Goal: Navigation & Orientation: Find specific page/section

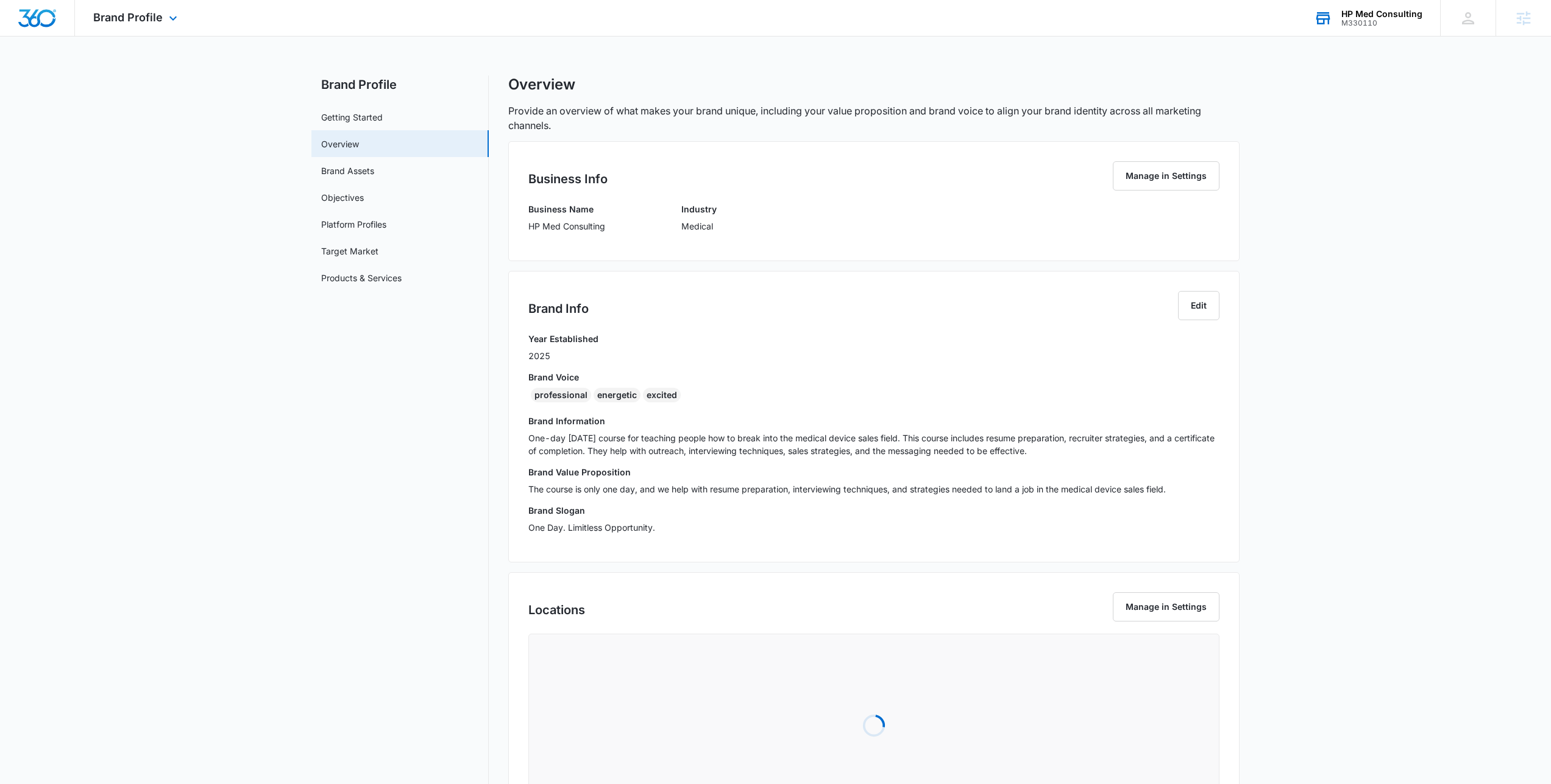
click at [1424, 17] on div "HP Med Consulting M330110 Your Accounts View All" at bounding box center [1367, 18] width 144 height 36
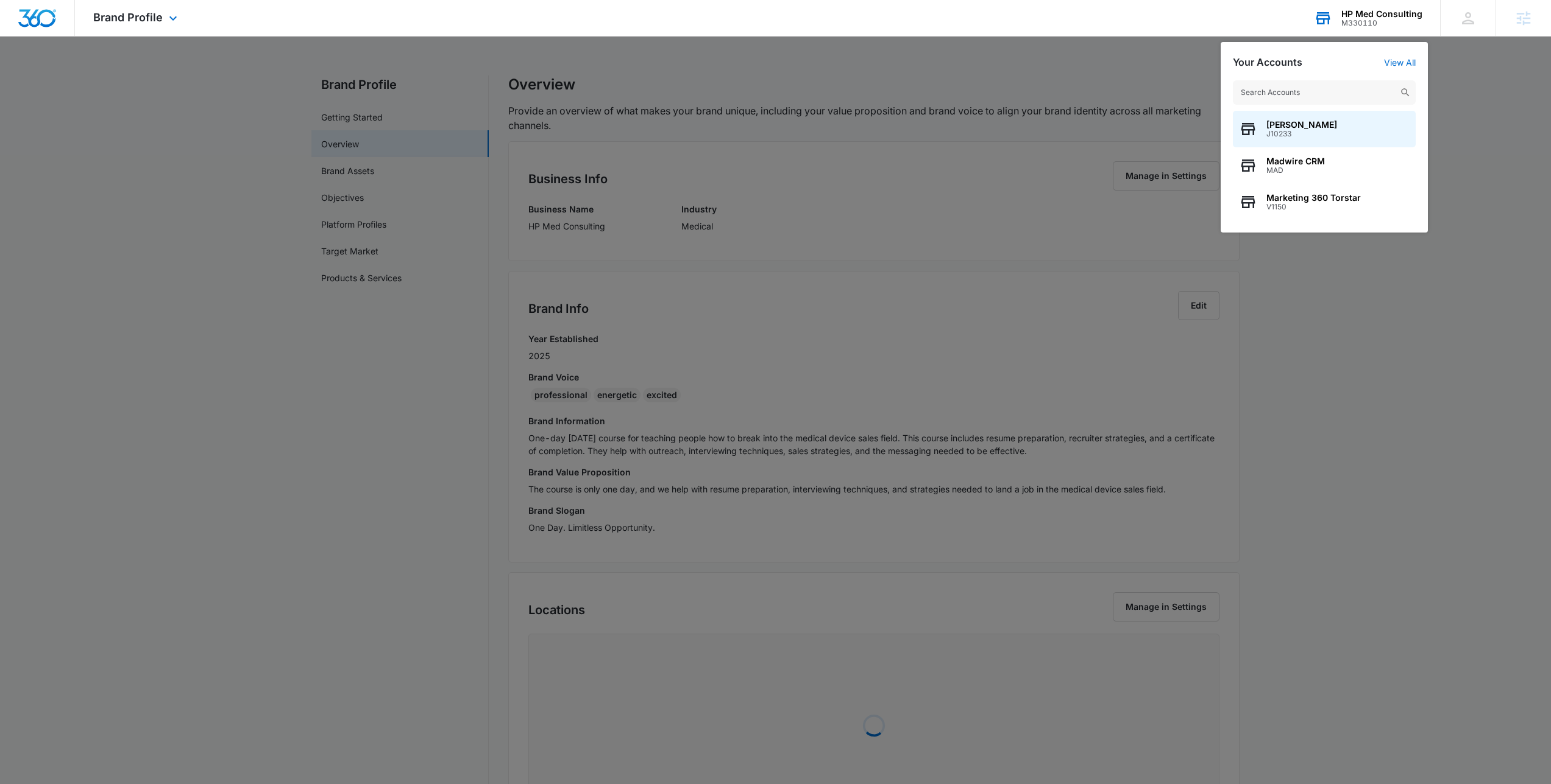
click at [1317, 98] on input "text" at bounding box center [1324, 92] width 183 height 24
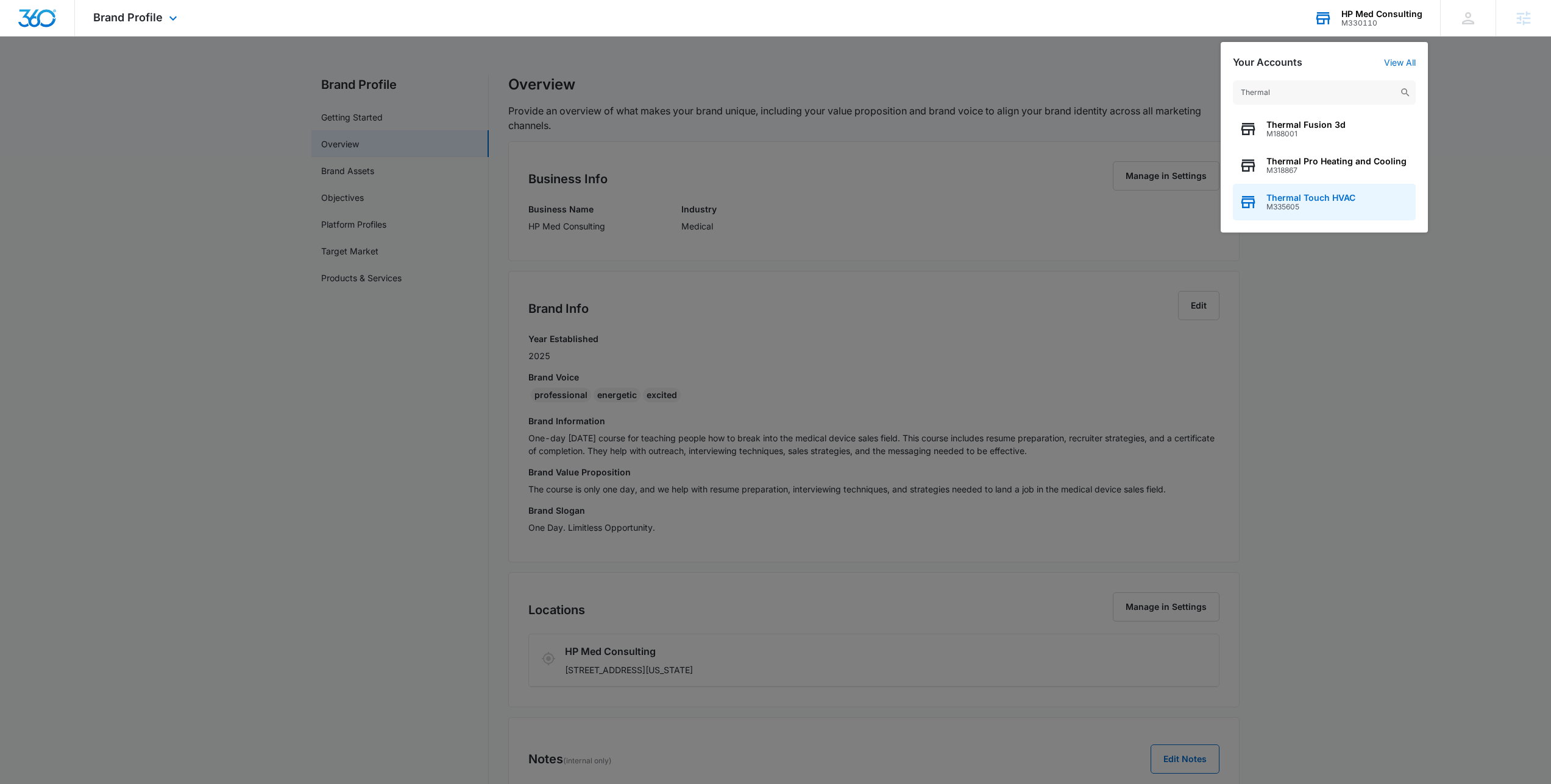
type input "Thermal"
click at [1300, 204] on span "M335605" at bounding box center [1311, 206] width 89 height 8
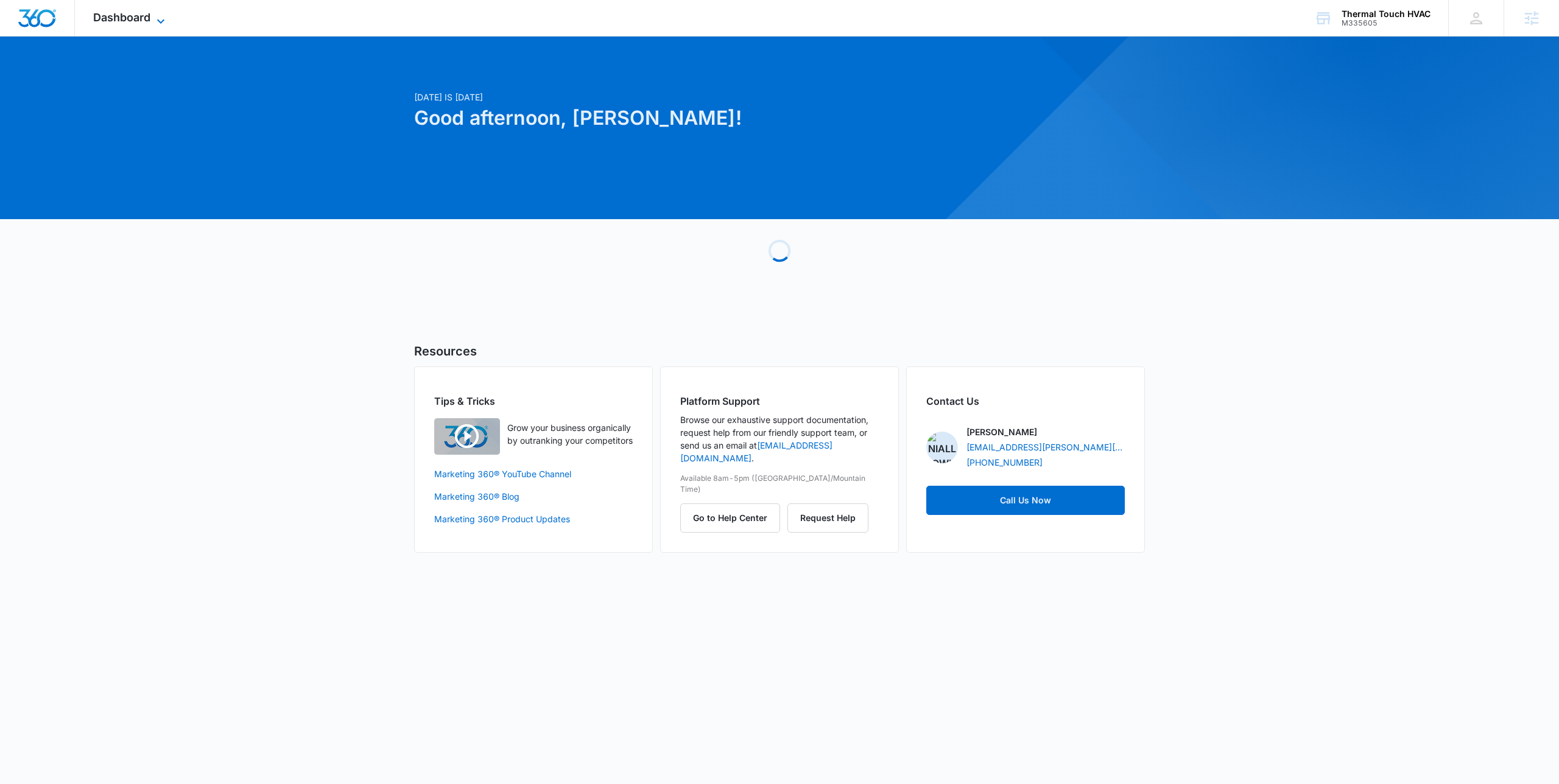
click at [144, 16] on span "Dashboard" at bounding box center [121, 18] width 57 height 13
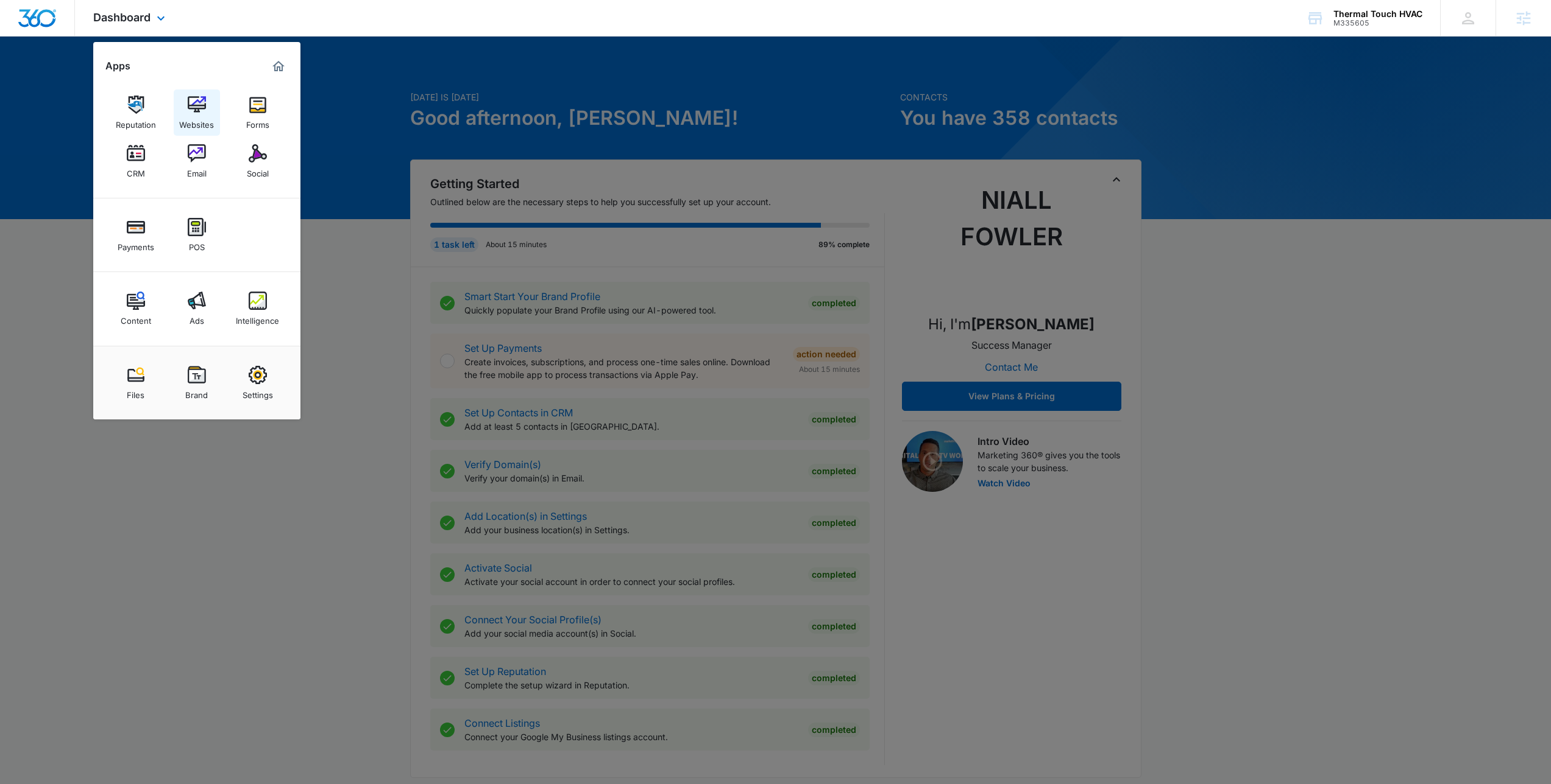
click at [193, 108] on img at bounding box center [196, 104] width 18 height 18
